Goal: Check status: Check status

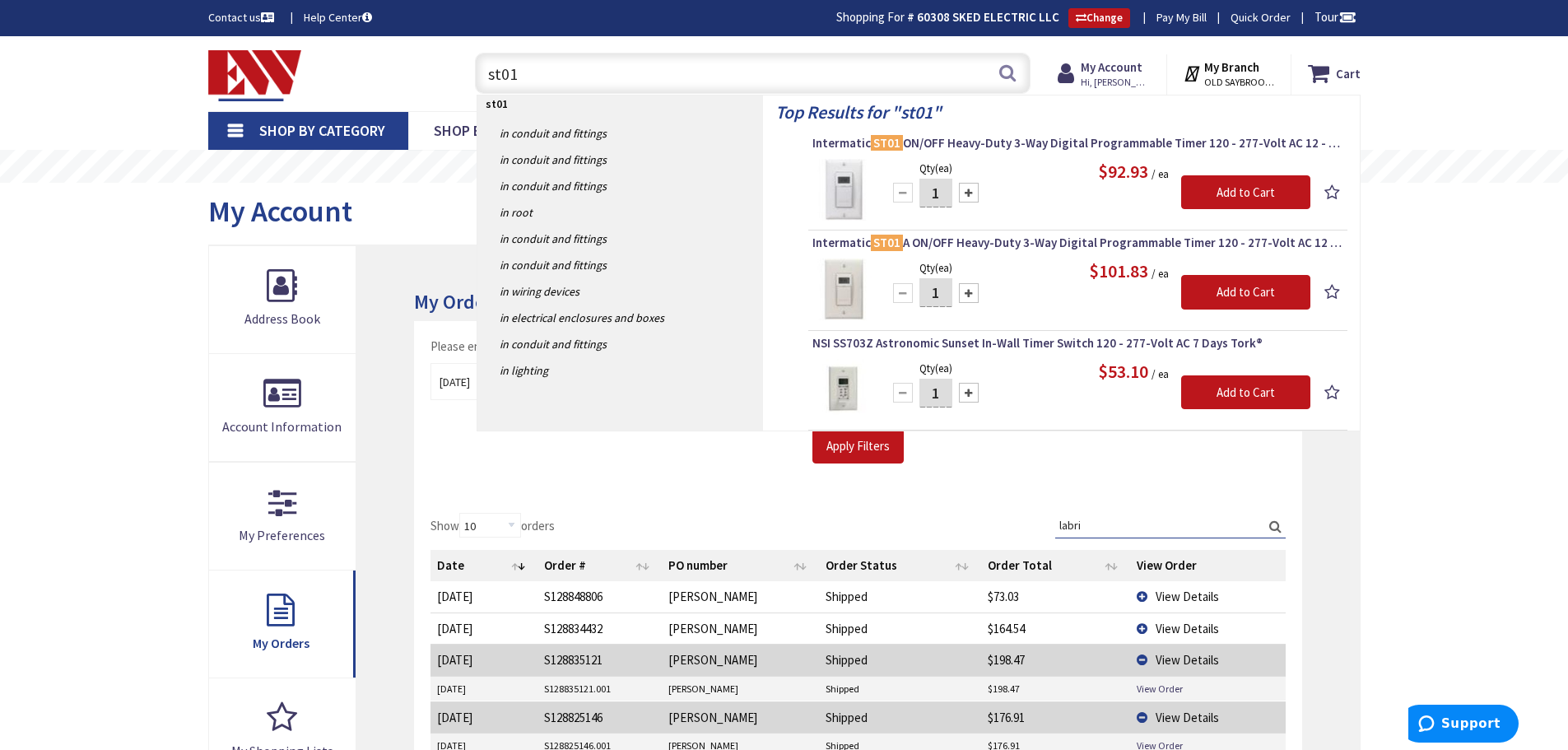
drag, startPoint x: 531, startPoint y: 82, endPoint x: 455, endPoint y: 79, distance: 76.1
click at [450, 85] on div "Toggle Nav st01 st01 Search Cart My Cart Close" at bounding box center [784, 74] width 1177 height 55
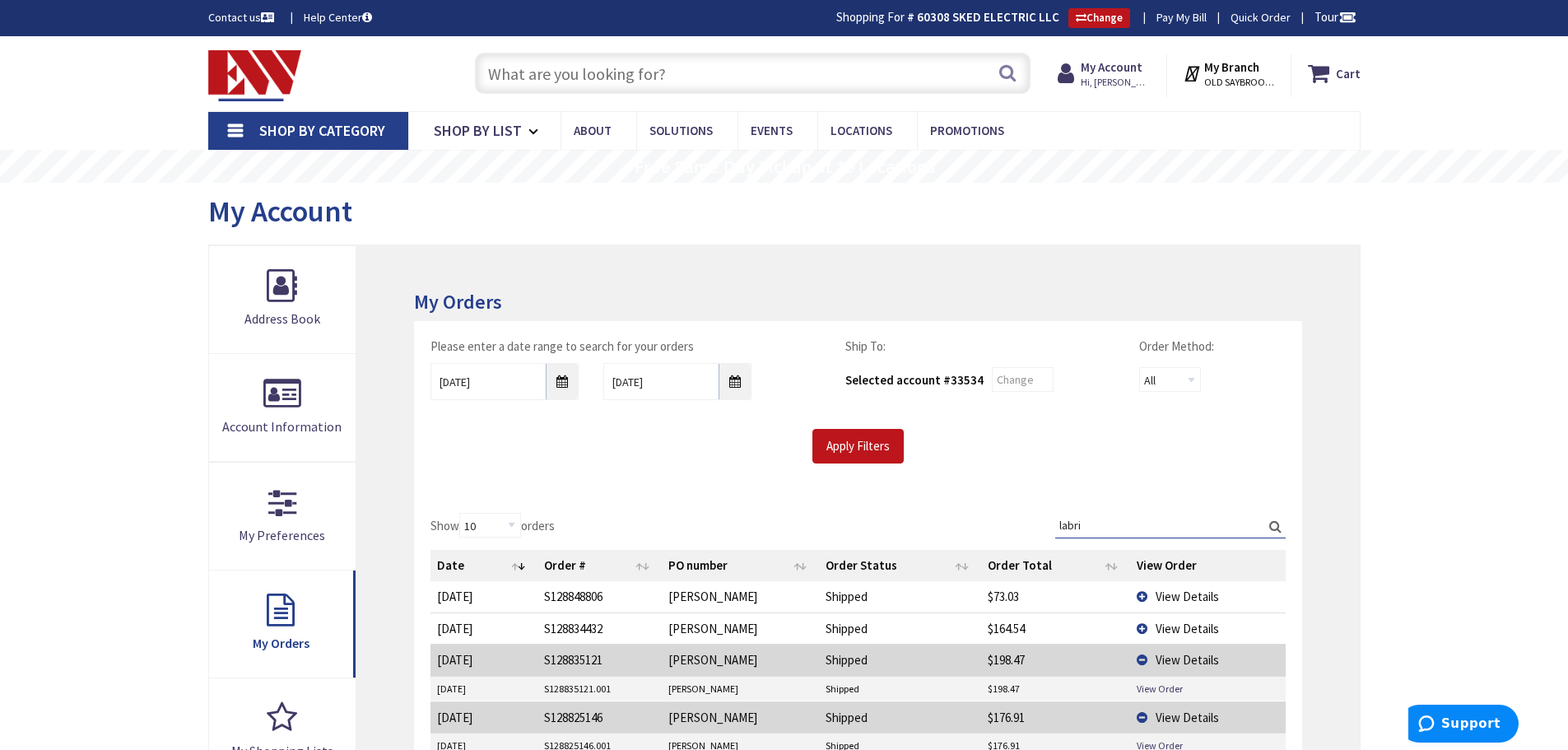
drag, startPoint x: 1090, startPoint y: 521, endPoint x: 1043, endPoint y: 521, distance: 47.0
click at [1043, 521] on div "Show 10 25 50 100 orders Search: labri Date Order # PO number Order Status Orde…" at bounding box center [858, 653] width 854 height 279
click at [1091, 523] on input "labri" at bounding box center [1170, 525] width 231 height 25
drag, startPoint x: 1100, startPoint y: 528, endPoint x: 1048, endPoint y: 535, distance: 52.5
click at [1048, 535] on div "Show 10 25 50 100 orders Search: labri Date Order # PO number Order Status Orde…" at bounding box center [858, 653] width 854 height 279
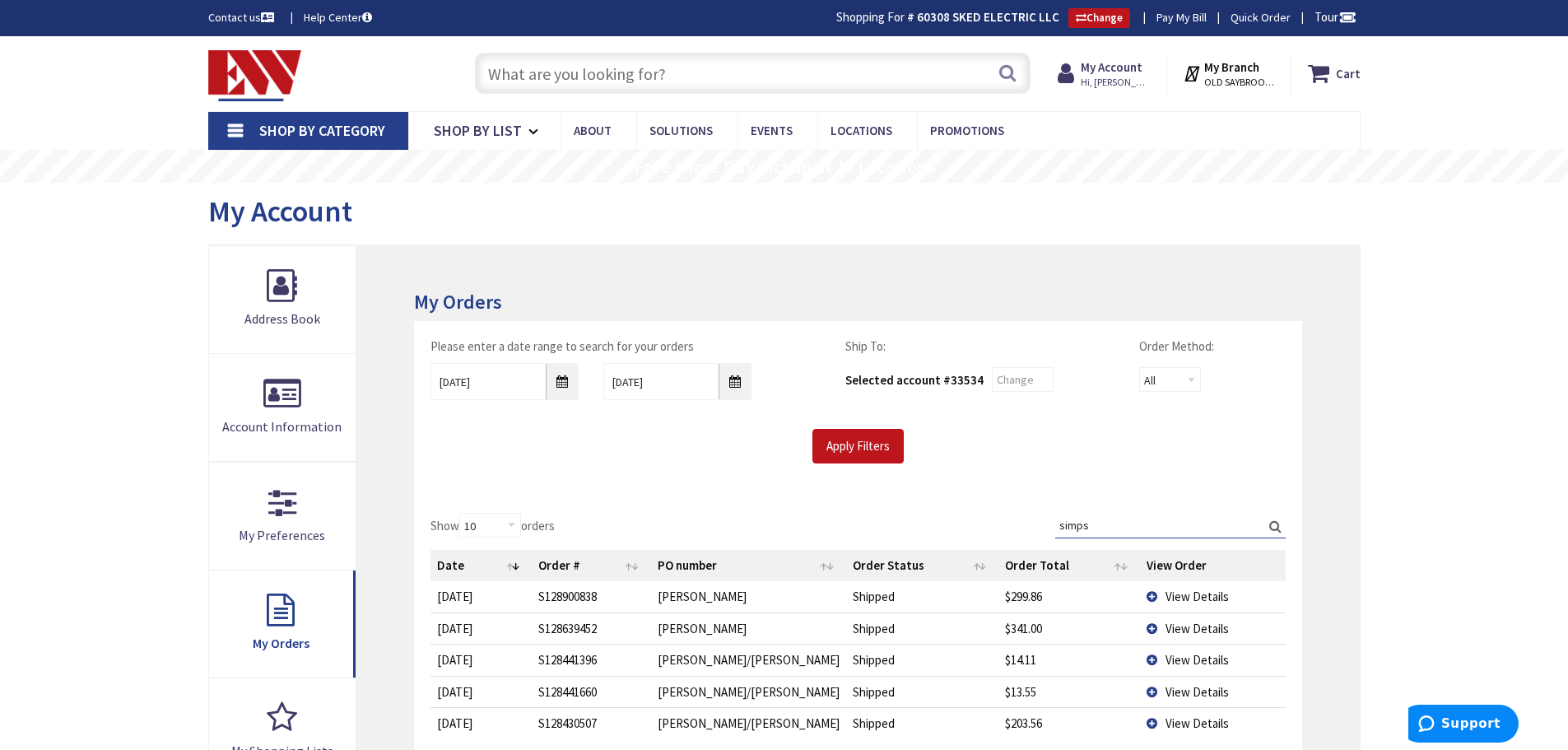
click at [1216, 600] on span "View Details" at bounding box center [1197, 597] width 63 height 16
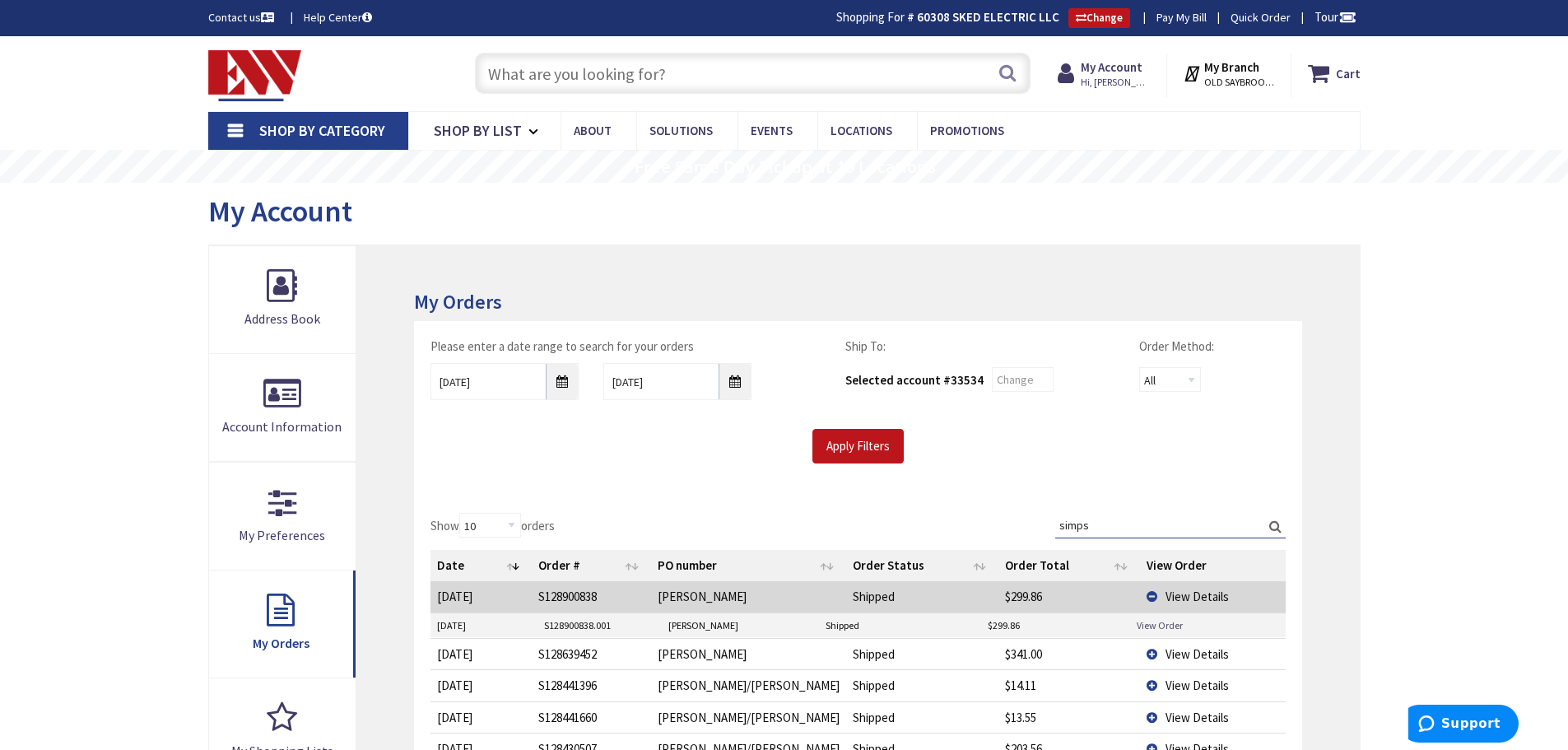
click at [1173, 624] on link "View Order" at bounding box center [1159, 625] width 46 height 14
drag, startPoint x: 1102, startPoint y: 522, endPoint x: 1044, endPoint y: 522, distance: 58.0
click at [1044, 522] on div "Show 10 25 50 100 orders Search: simps Date Order # PO number Order Status Orde…" at bounding box center [858, 655] width 854 height 285
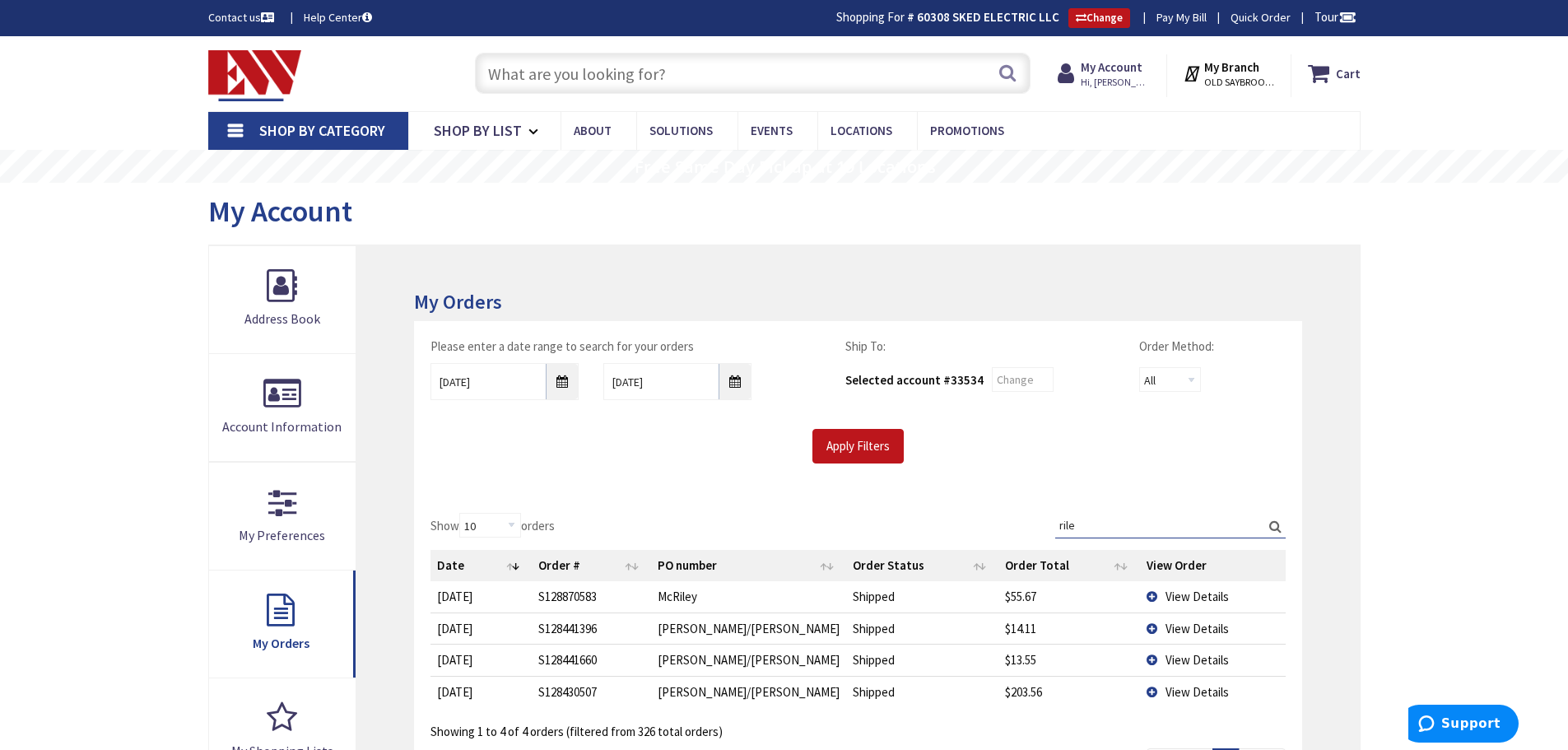
type input "rile"
click at [598, 81] on input "text" at bounding box center [752, 73] width 556 height 41
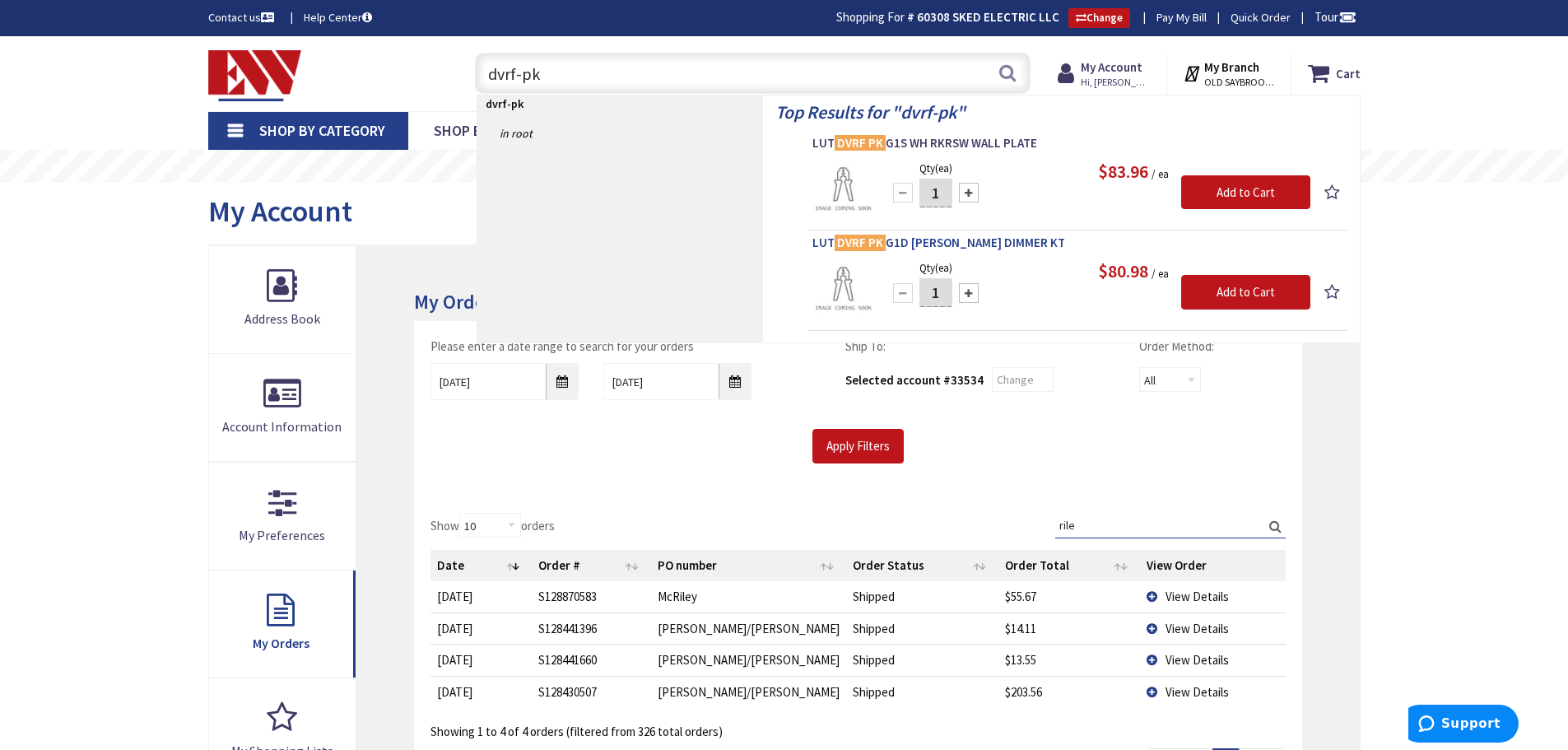
type input "dvrf-pk"
click at [985, 246] on span "LUT DVRF PK G1D WH REMT DIMMER KT" at bounding box center [1077, 243] width 531 height 17
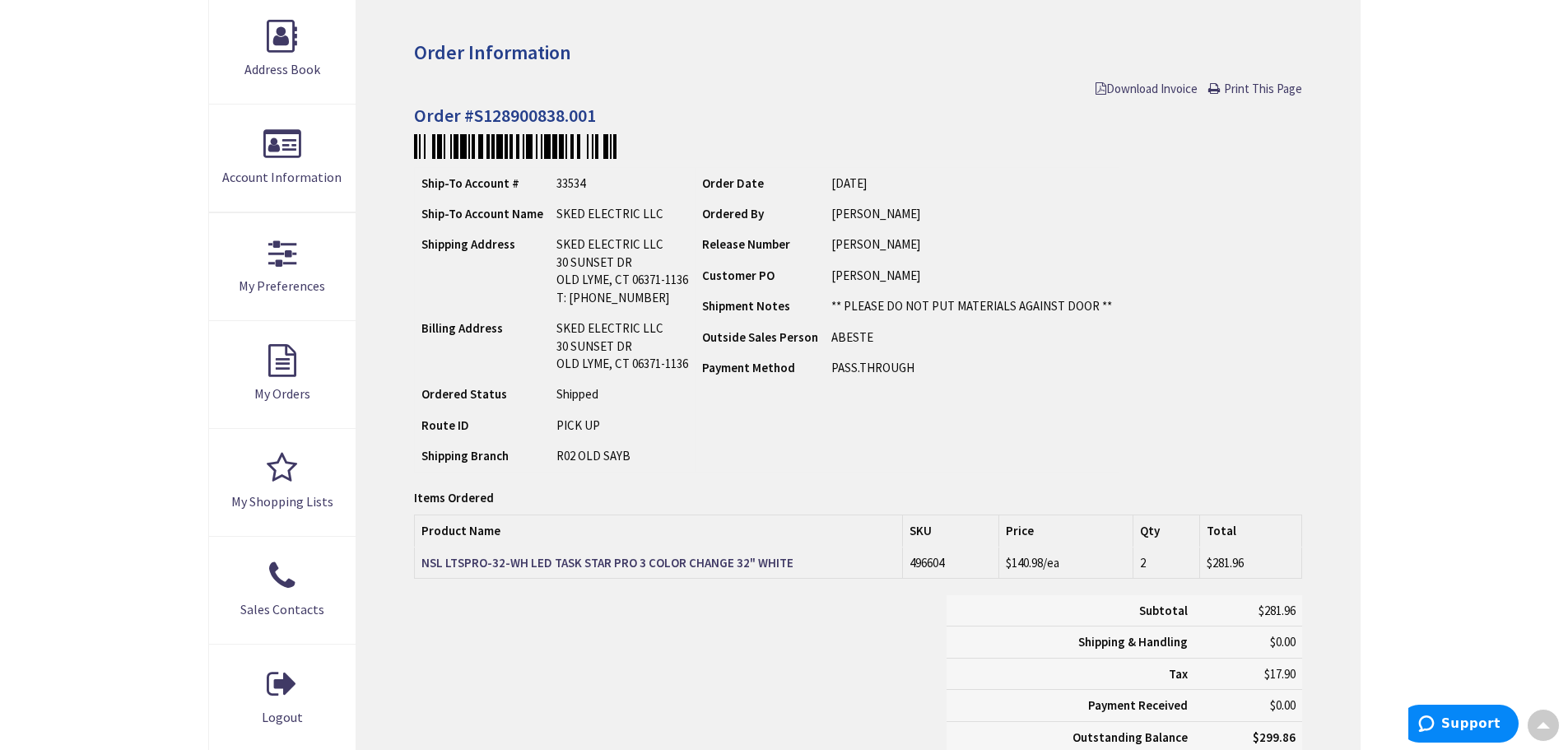
scroll to position [250, 0]
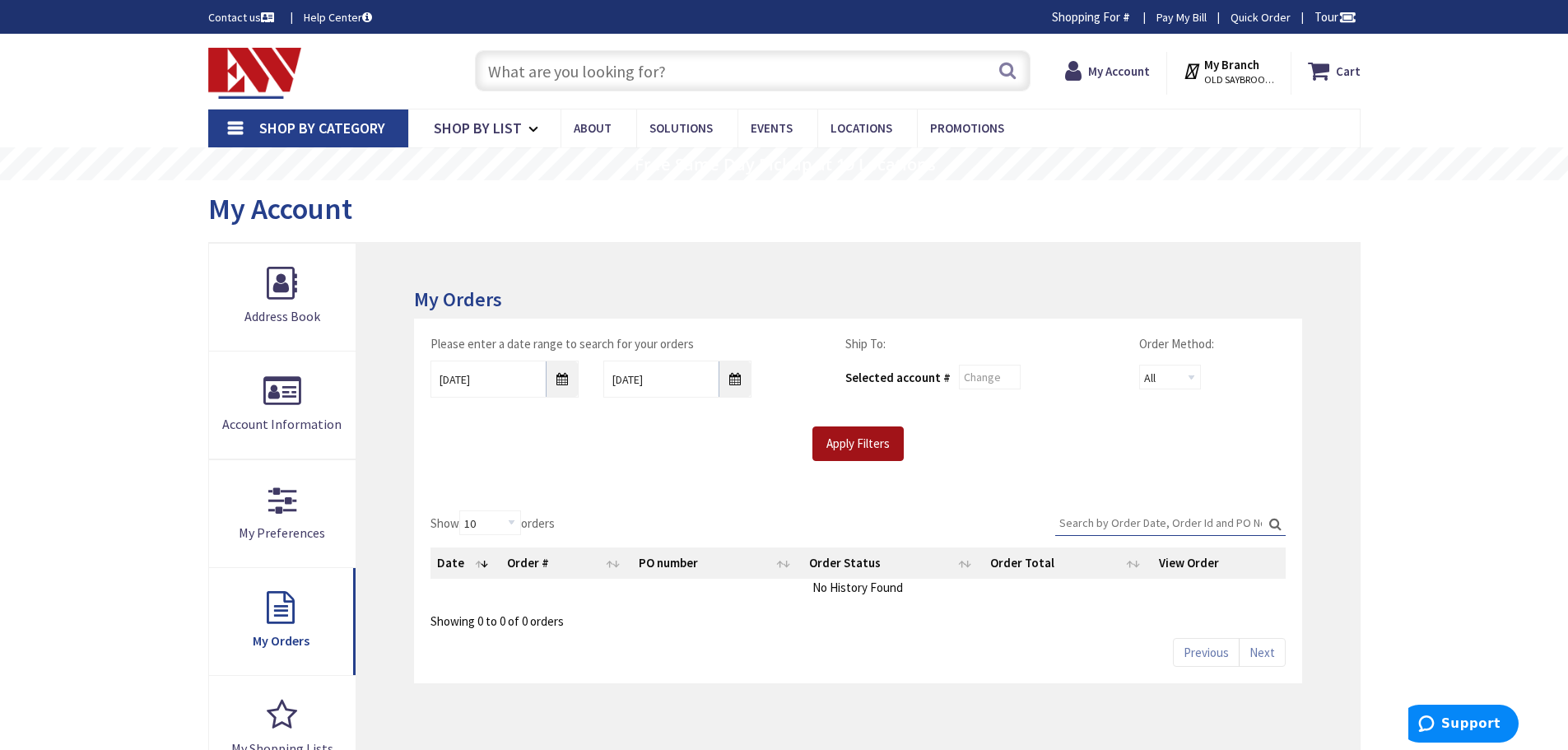
click at [874, 457] on input "Apply Filters" at bounding box center [857, 444] width 91 height 35
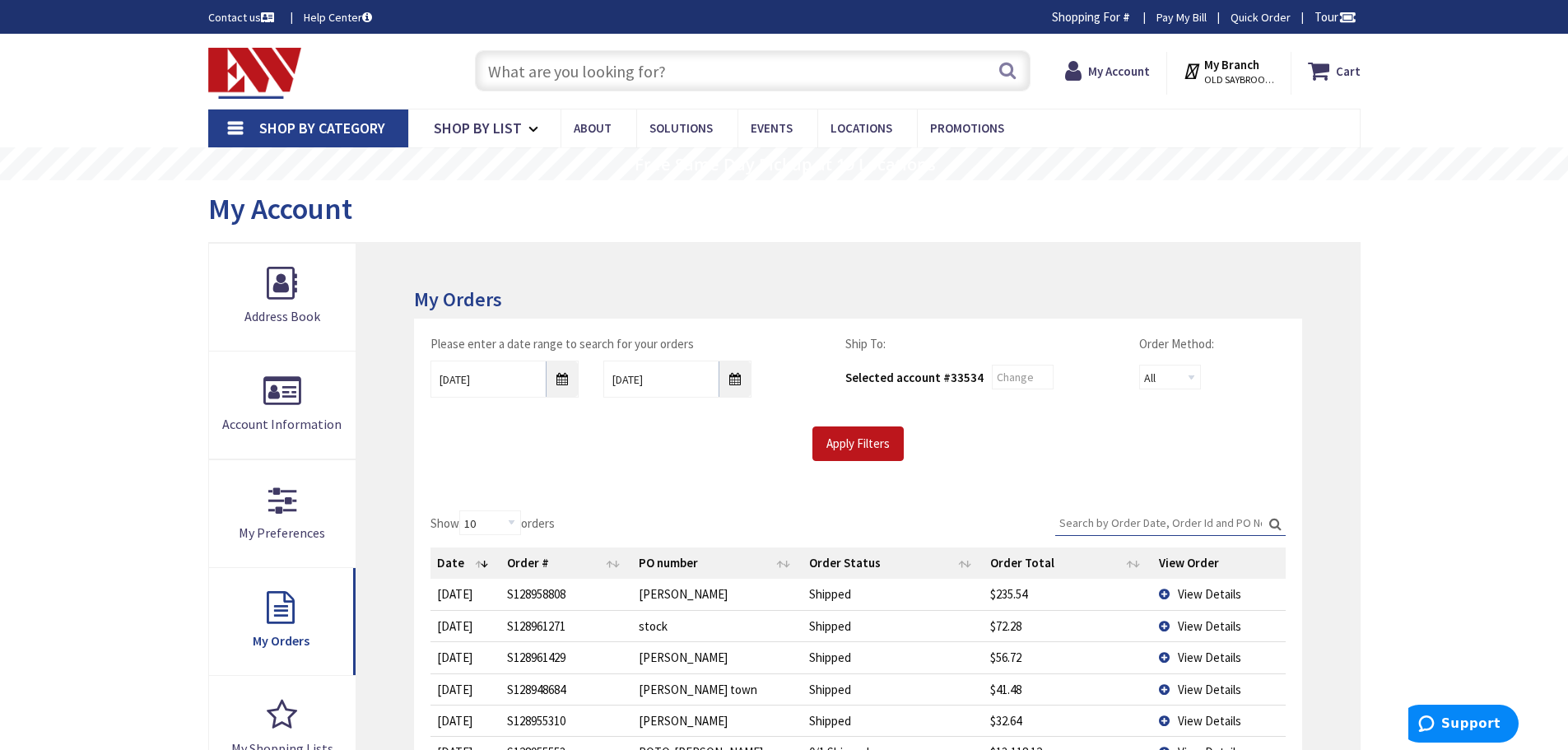
click at [1124, 517] on input "Search:" at bounding box center [1170, 523] width 231 height 25
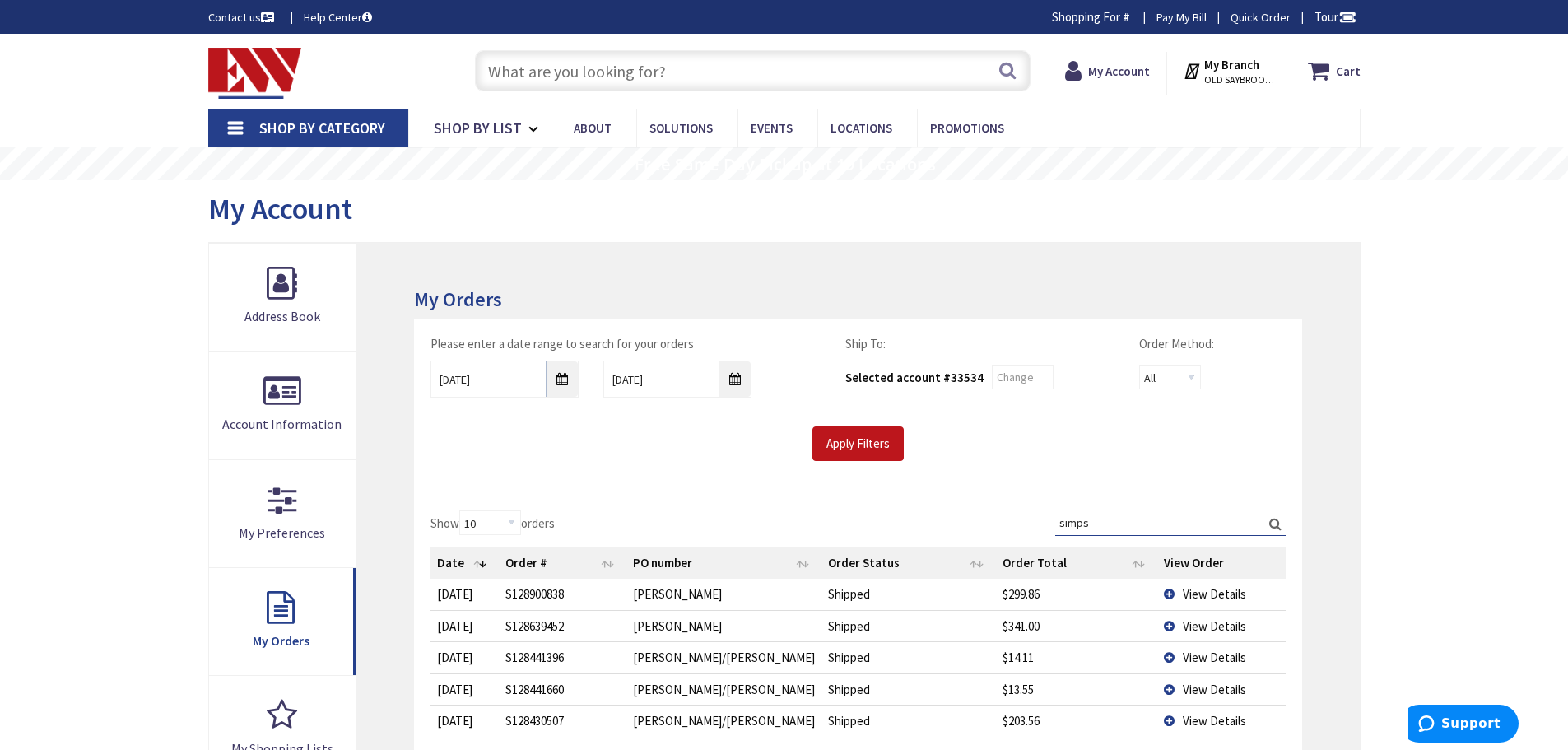
type input "simps"
click at [1223, 597] on span "View Details" at bounding box center [1214, 594] width 63 height 16
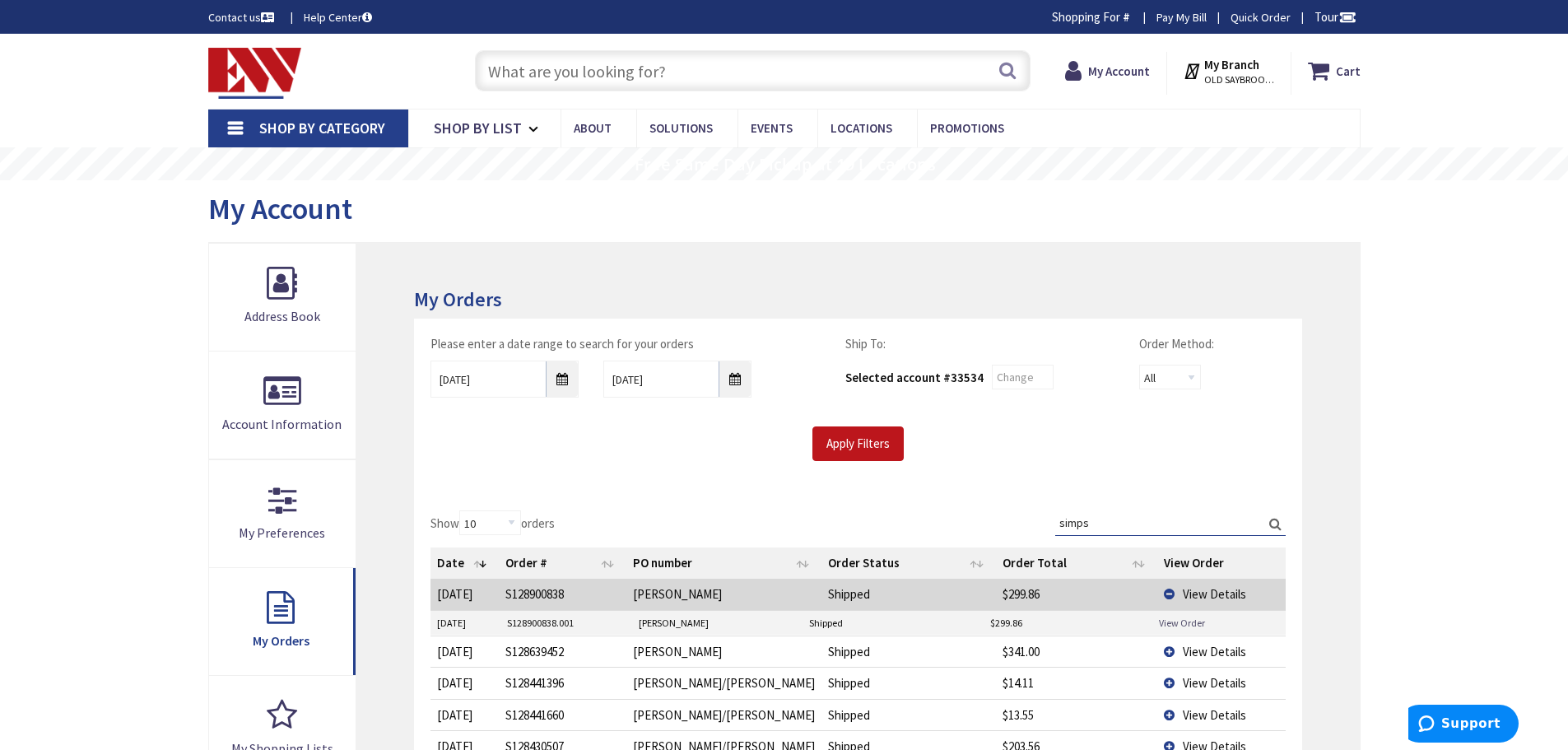
click at [1193, 624] on link "View Order" at bounding box center [1182, 622] width 46 height 14
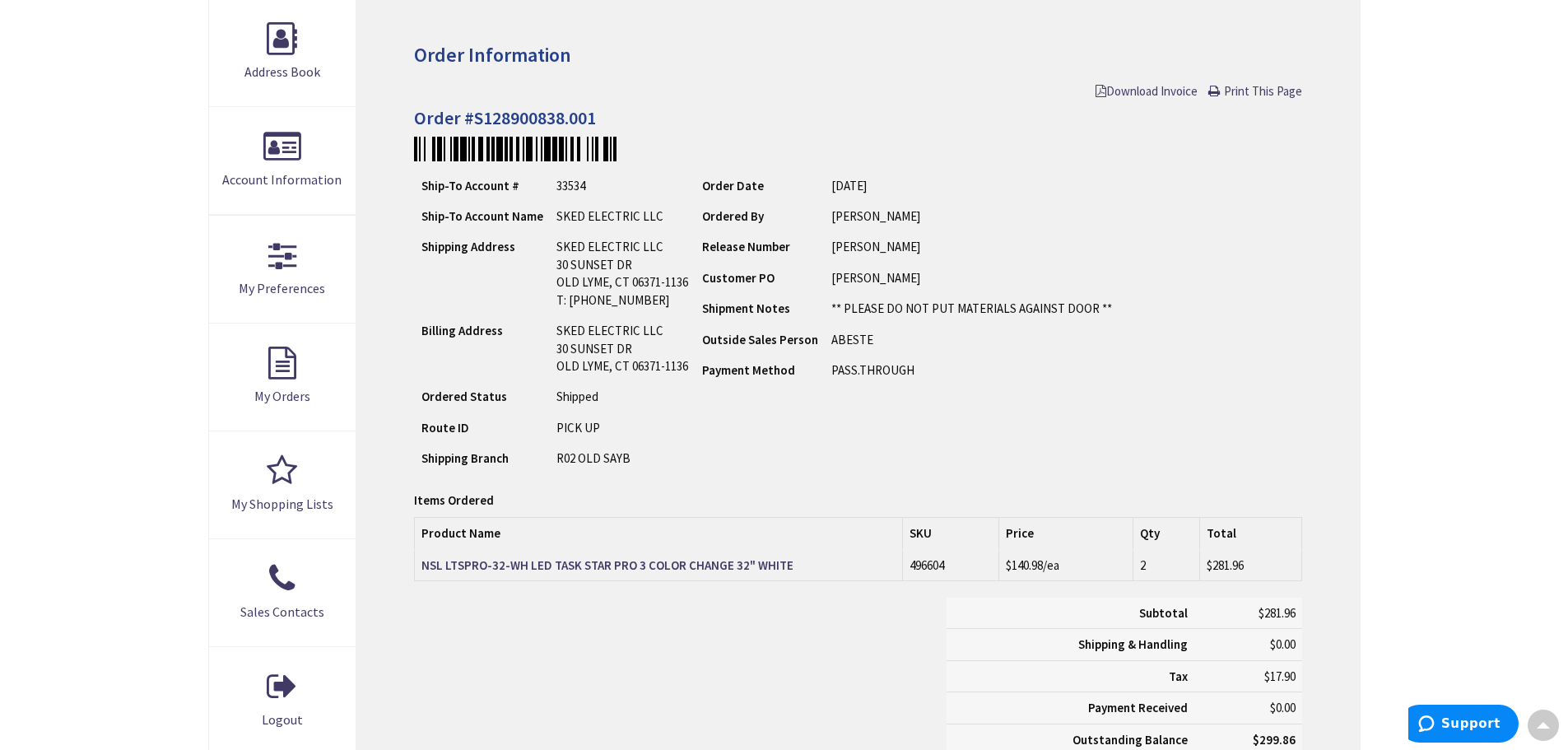
scroll to position [250, 0]
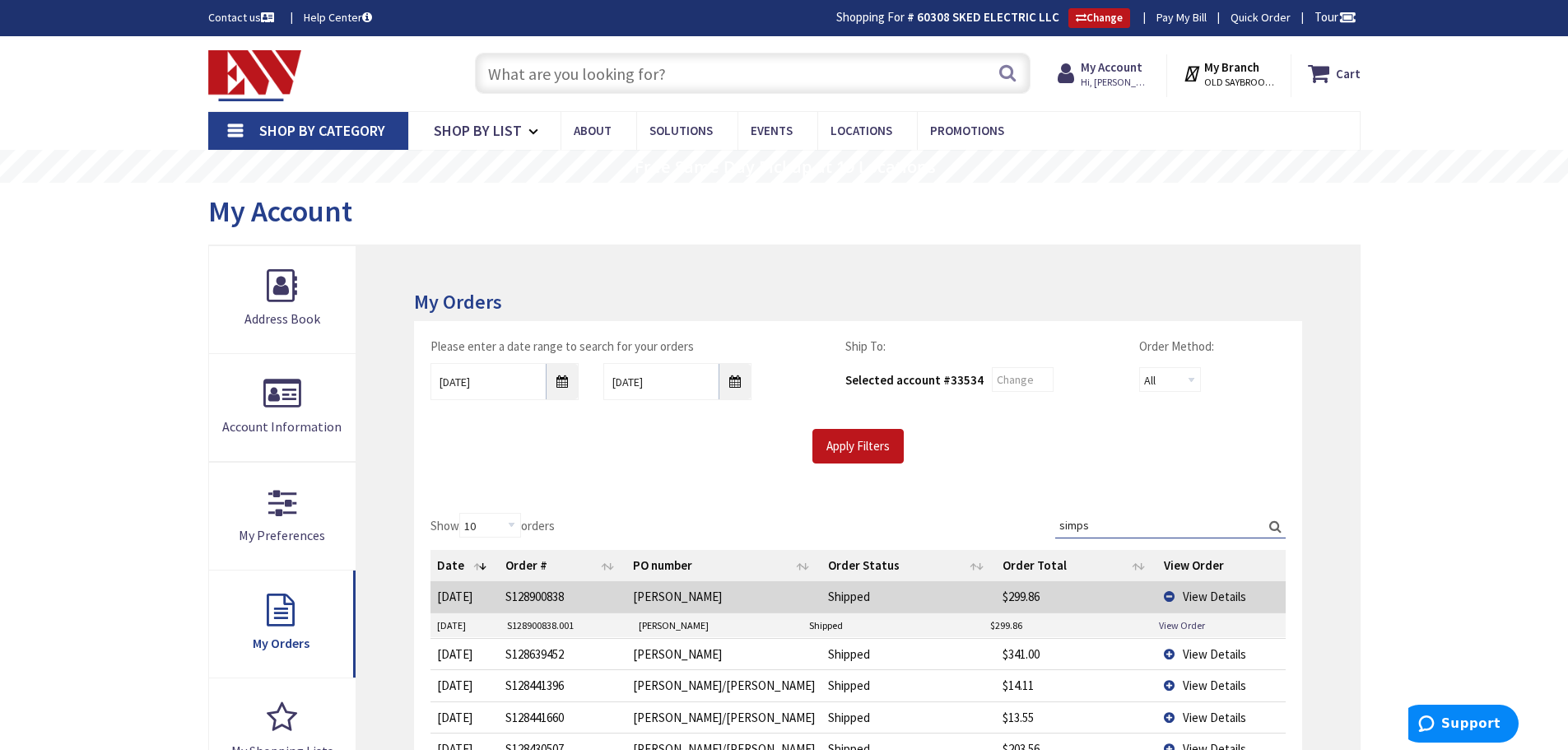
drag, startPoint x: 1099, startPoint y: 534, endPoint x: 1041, endPoint y: 527, distance: 58.4
click at [1041, 527] on div "Show 10 25 50 100 orders Search: simps Date Order # PO number Order Status Orde…" at bounding box center [858, 655] width 854 height 285
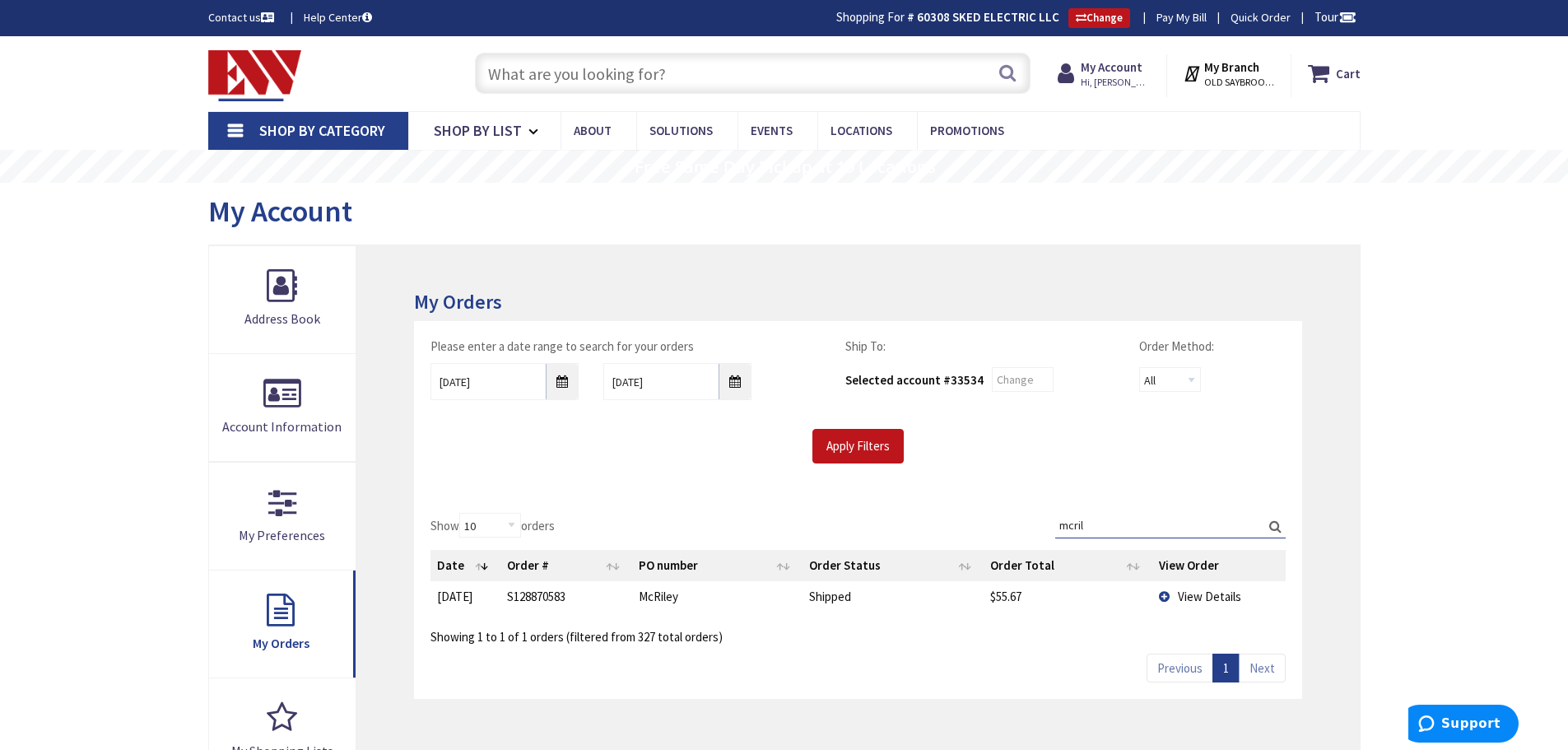
type input "mcril"
click at [1202, 597] on span "View Details" at bounding box center [1209, 597] width 63 height 16
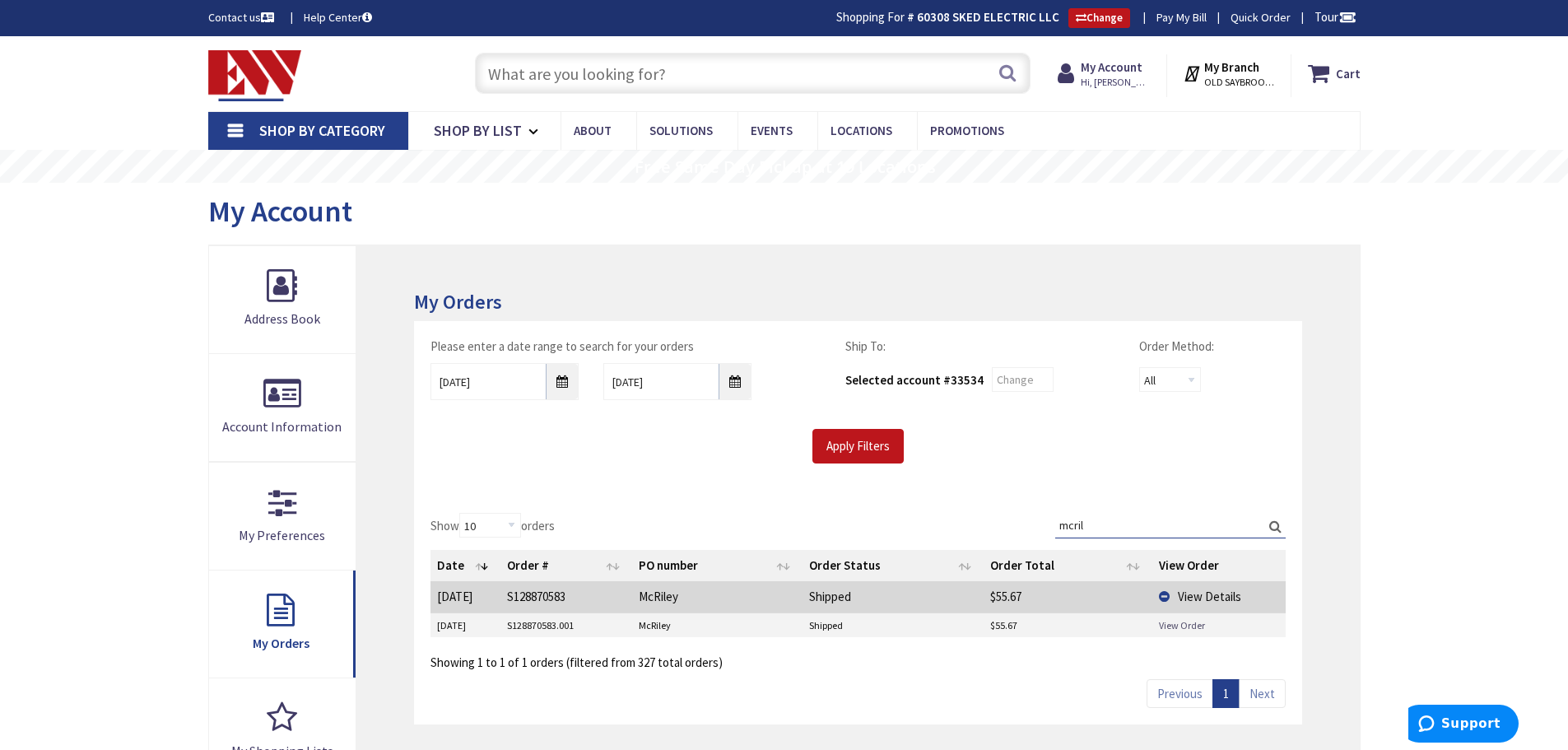
click at [1190, 624] on link "View Order" at bounding box center [1182, 625] width 46 height 14
click at [625, 70] on input "text" at bounding box center [752, 73] width 556 height 41
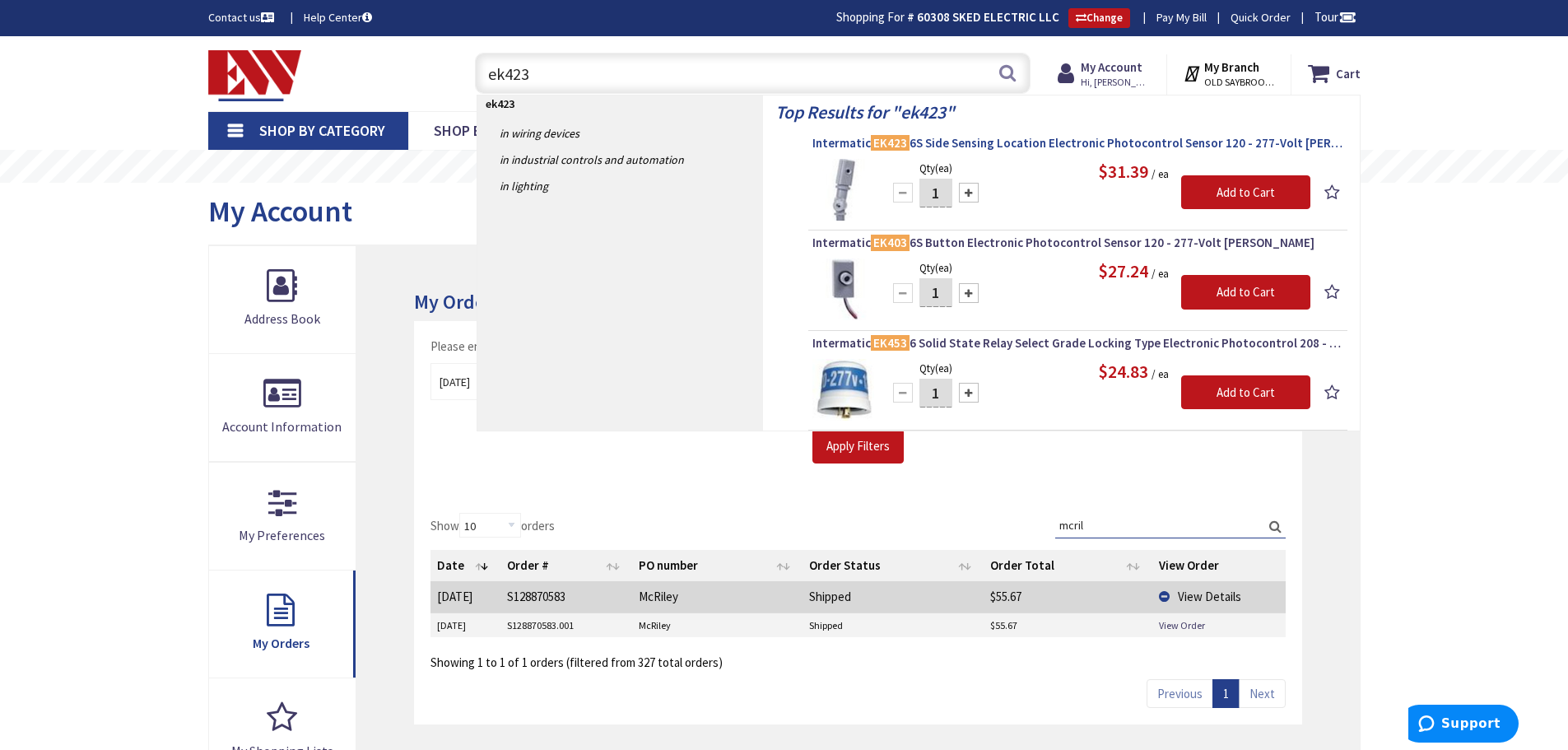
type input "ek423"
click at [1089, 143] on span "Intermatic EK423 6S Side Sensing Location Electronic Photocontrol Sensor 120 - …" at bounding box center [1077, 143] width 531 height 17
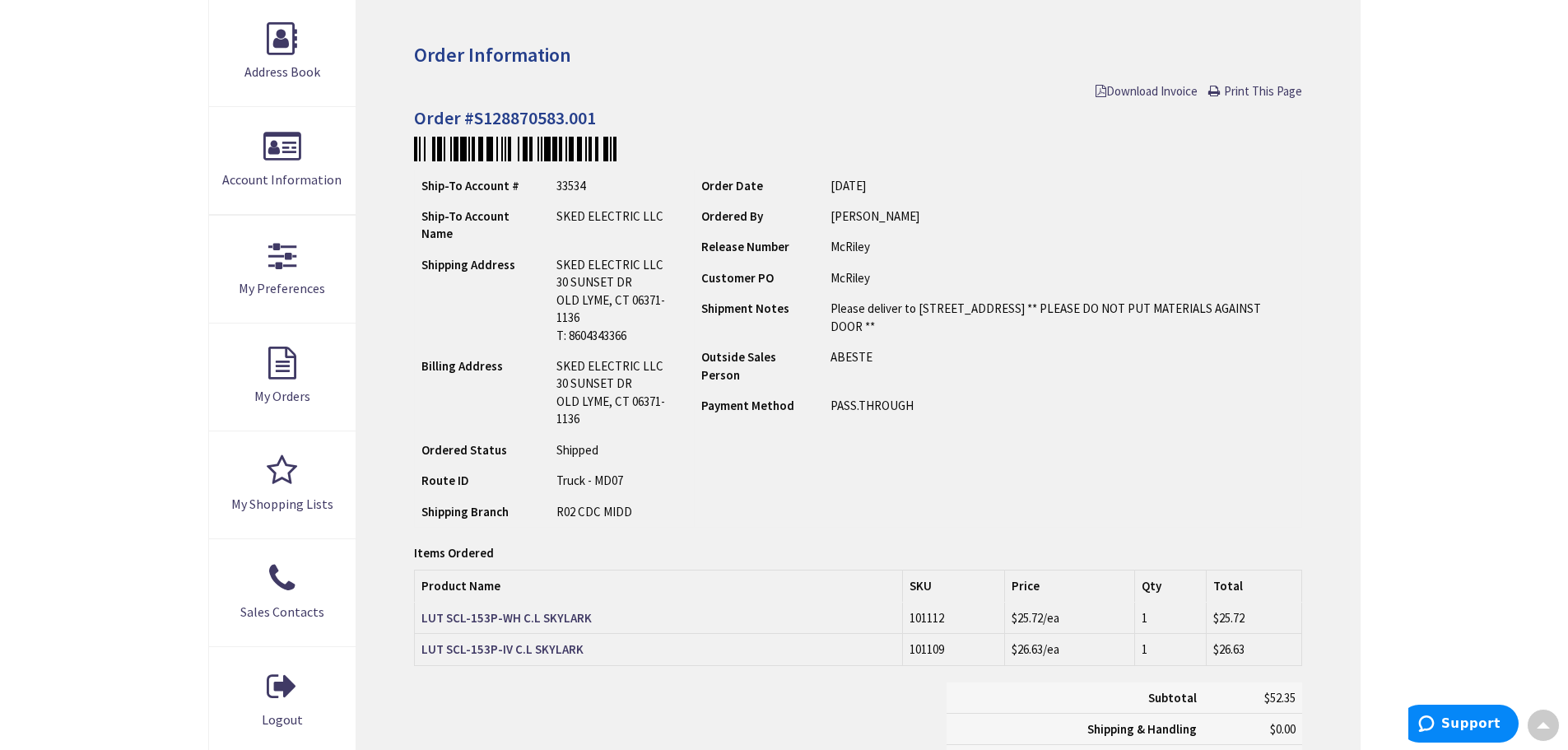
scroll to position [250, 0]
click at [547, 619] on strong "LUT SCL-153P-WH C.L SKYLARK" at bounding box center [506, 615] width 170 height 16
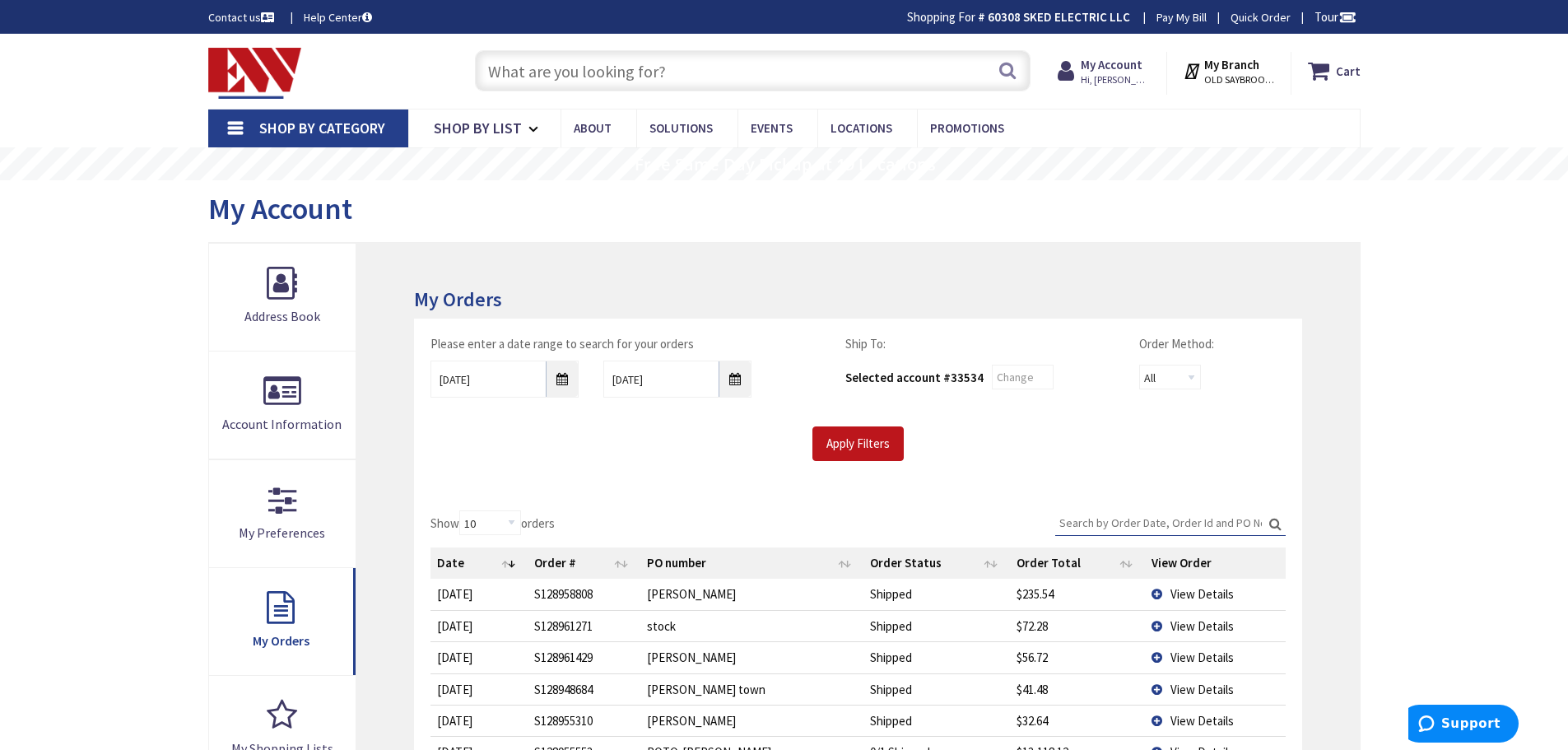
click at [560, 84] on input "text" at bounding box center [752, 71] width 556 height 41
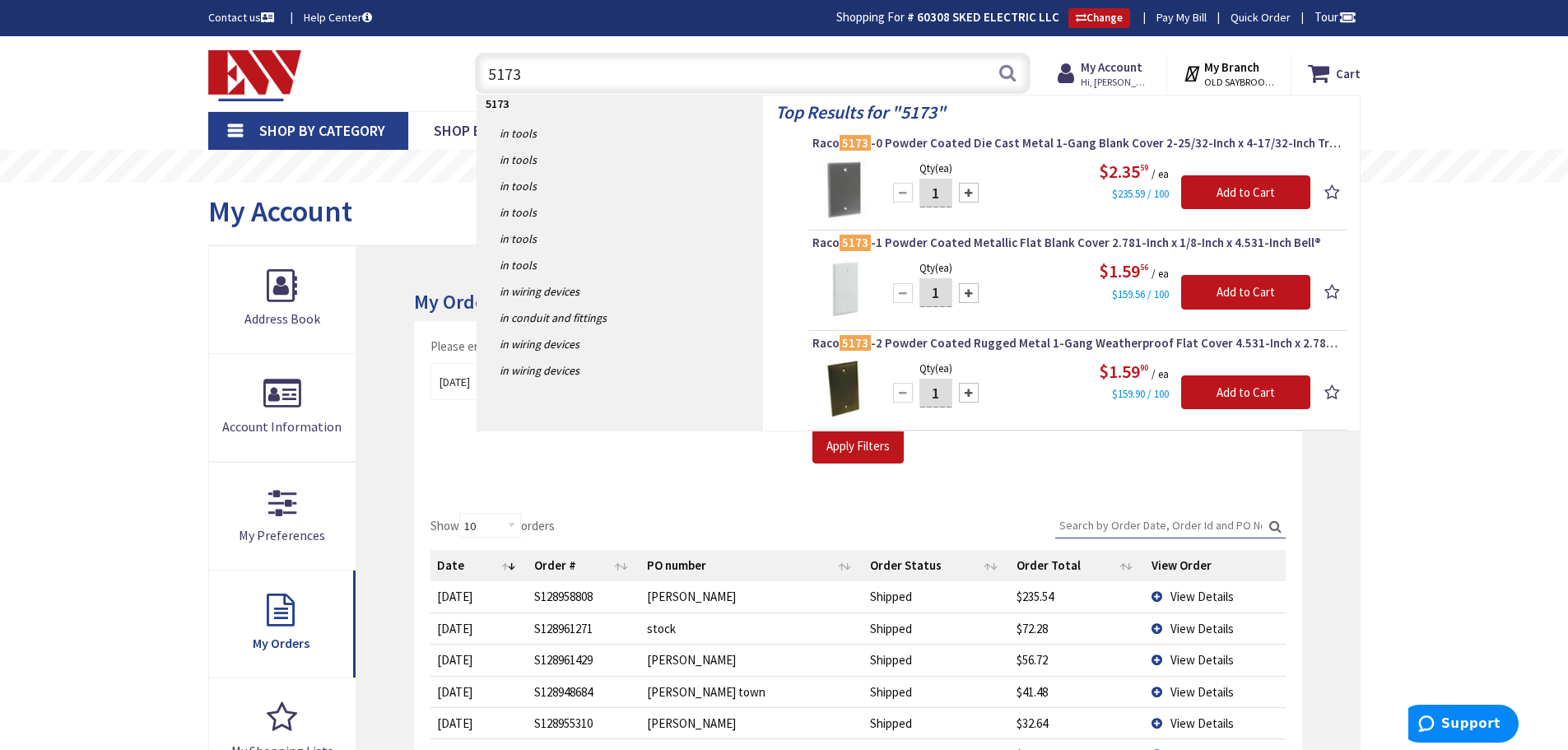
type input "5173"
drag, startPoint x: 524, startPoint y: 78, endPoint x: 443, endPoint y: 90, distance: 81.9
click at [446, 88] on div "Toggle Nav 5173 5173 Search Cart My Cart Close" at bounding box center [784, 74] width 1177 height 55
